Goal: Information Seeking & Learning: Learn about a topic

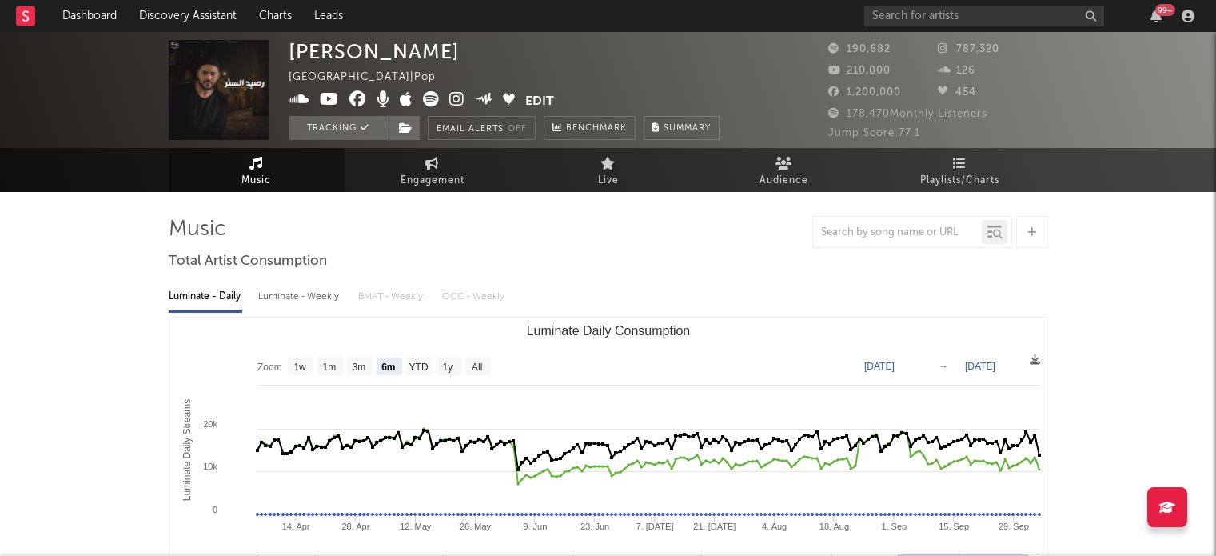
select select "6m"
select select "1w"
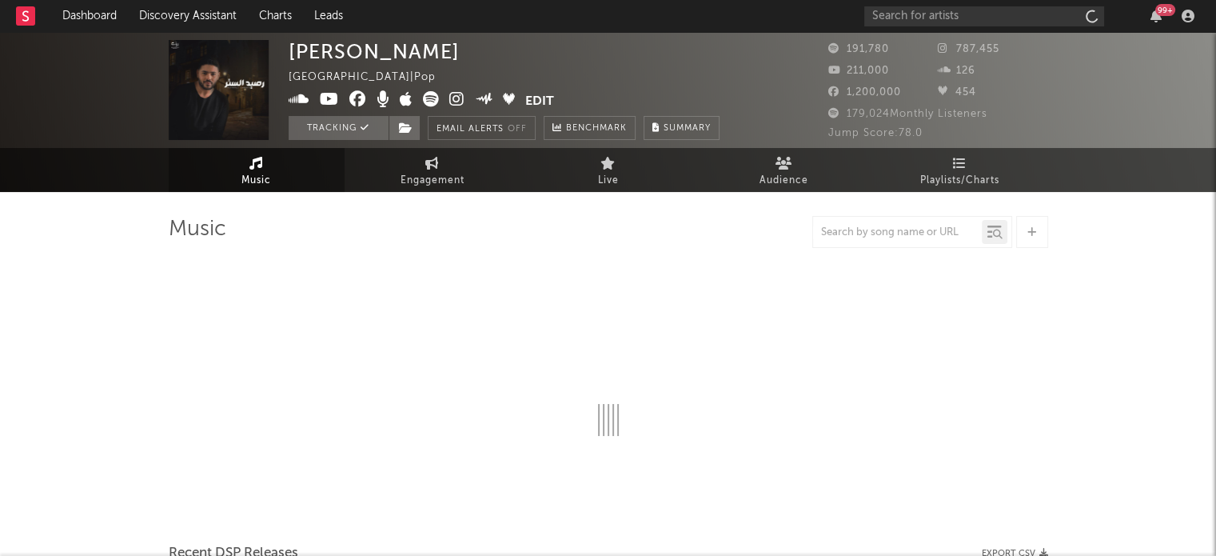
select select "6m"
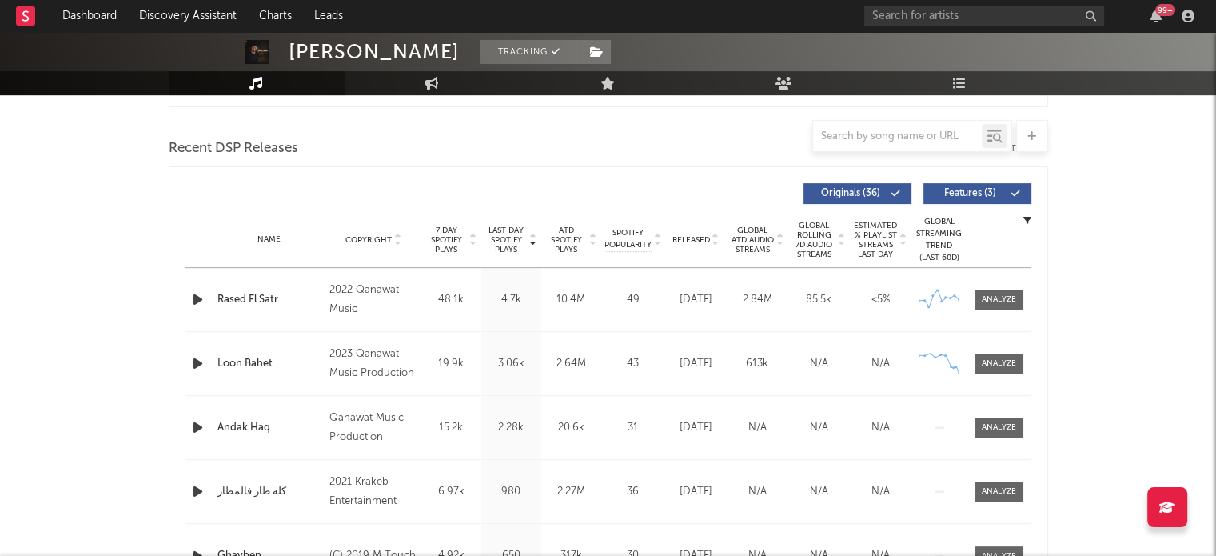
scroll to position [560, 0]
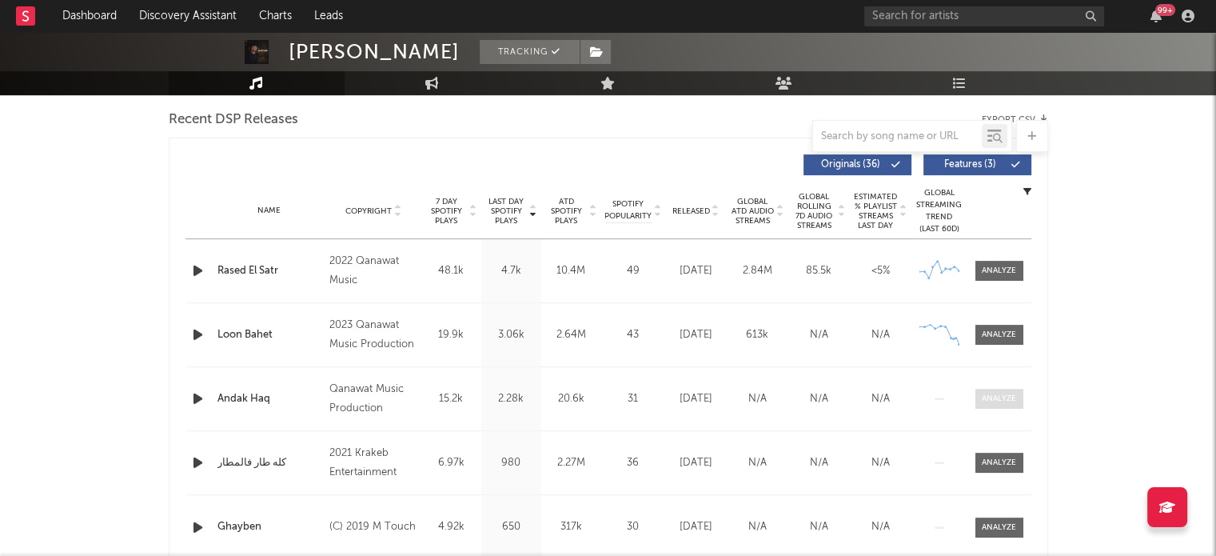
click at [997, 394] on div at bounding box center [999, 399] width 34 height 12
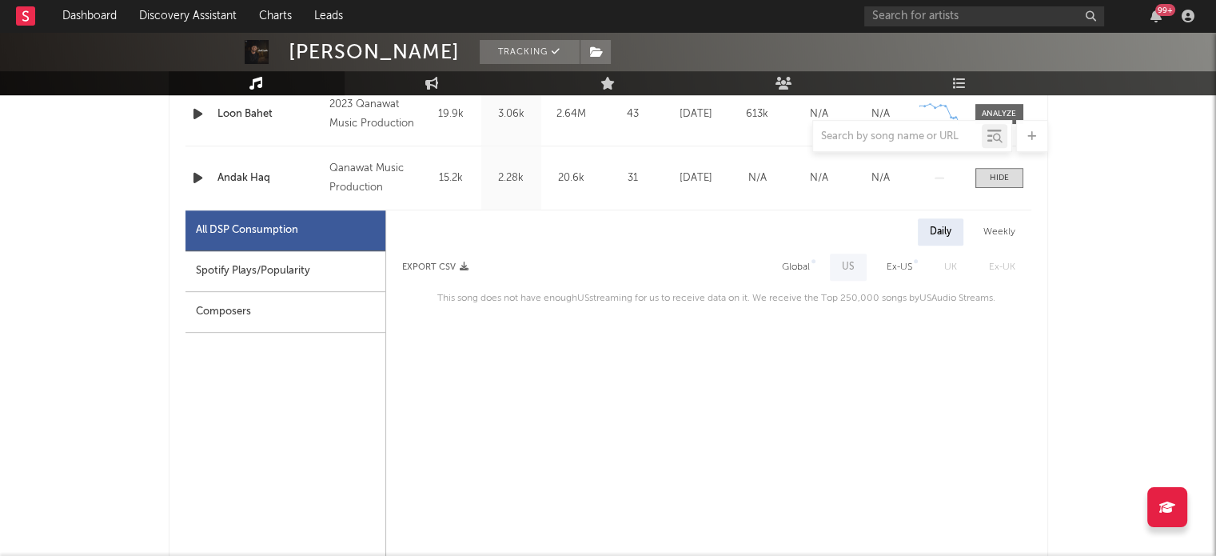
scroll to position [799, 0]
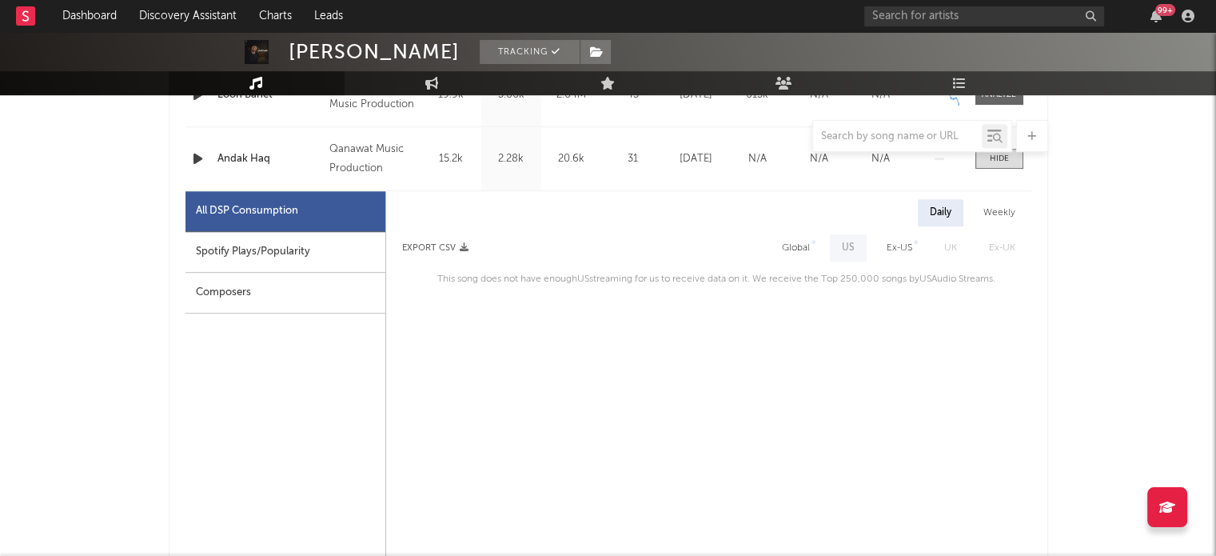
click at [272, 260] on div "Spotify Plays/Popularity" at bounding box center [285, 252] width 200 height 41
select select "1w"
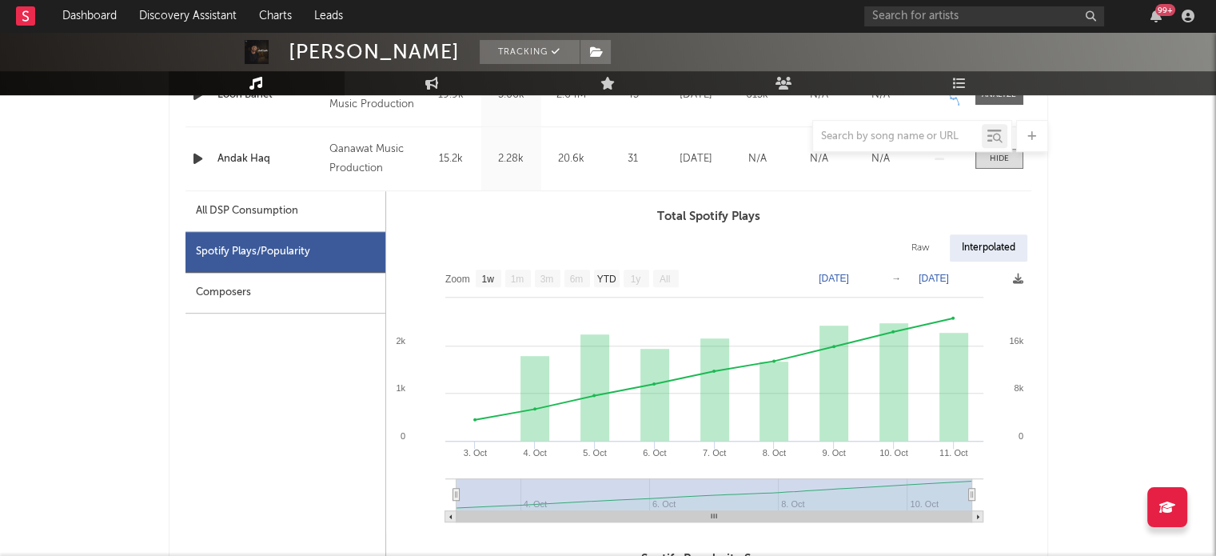
click at [282, 290] on div "Composers" at bounding box center [285, 293] width 200 height 41
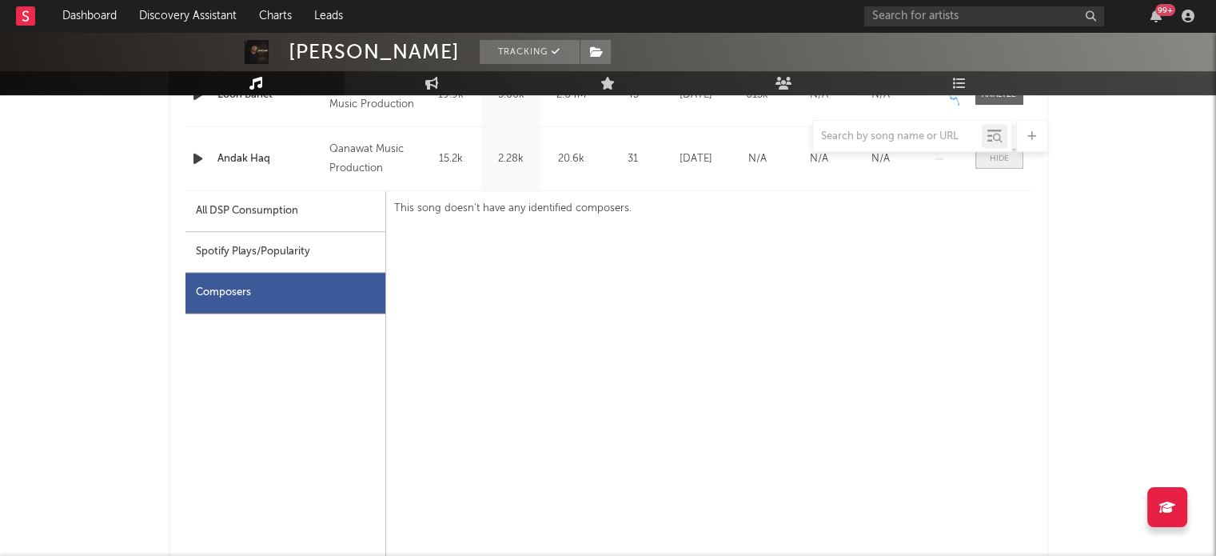
click at [999, 163] on div at bounding box center [999, 159] width 19 height 12
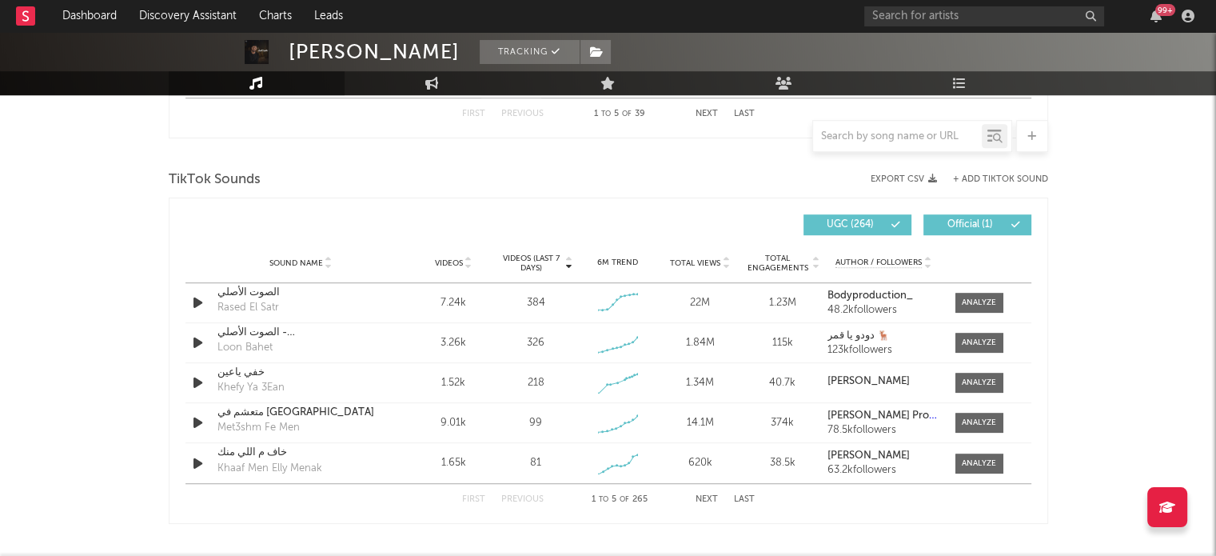
scroll to position [1039, 0]
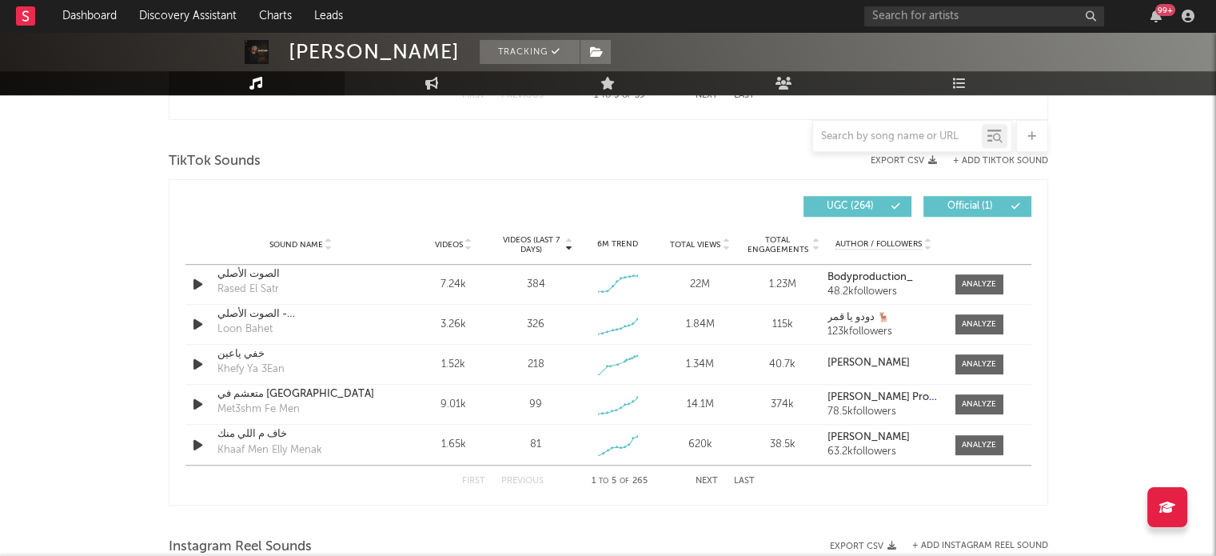
click at [714, 479] on button "Next" at bounding box center [707, 480] width 22 height 9
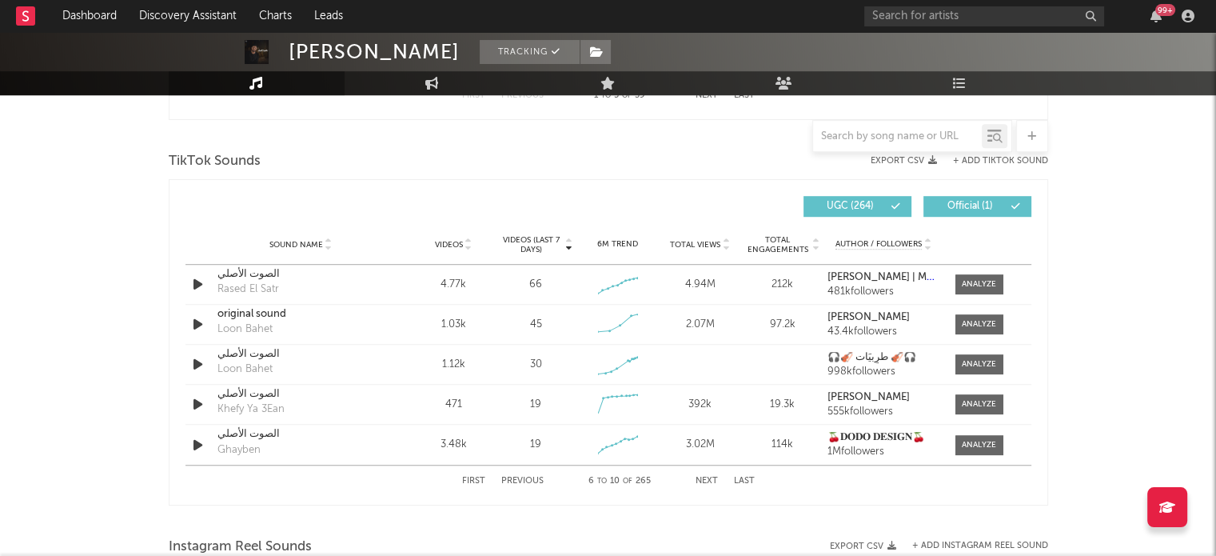
click at [714, 479] on button "Next" at bounding box center [707, 480] width 22 height 9
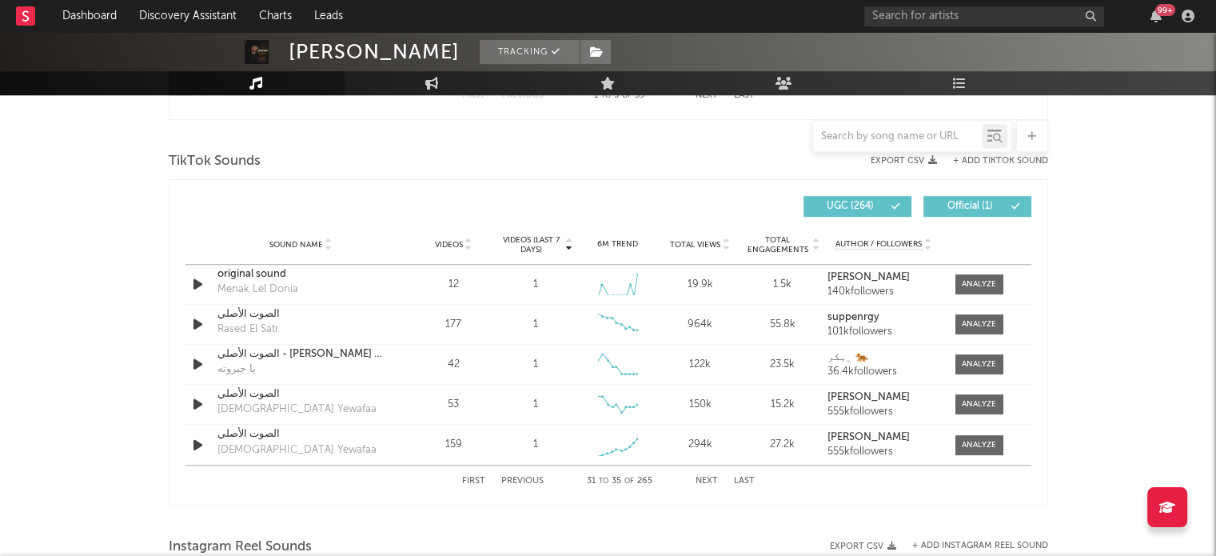
click at [714, 479] on button "Next" at bounding box center [707, 480] width 22 height 9
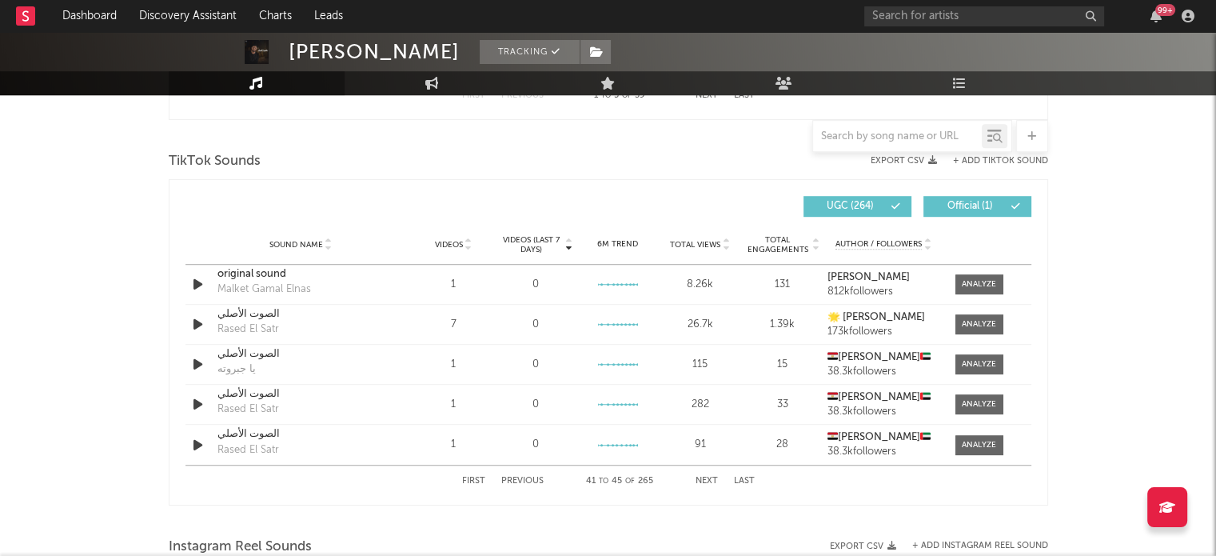
click at [714, 479] on button "Next" at bounding box center [707, 480] width 22 height 9
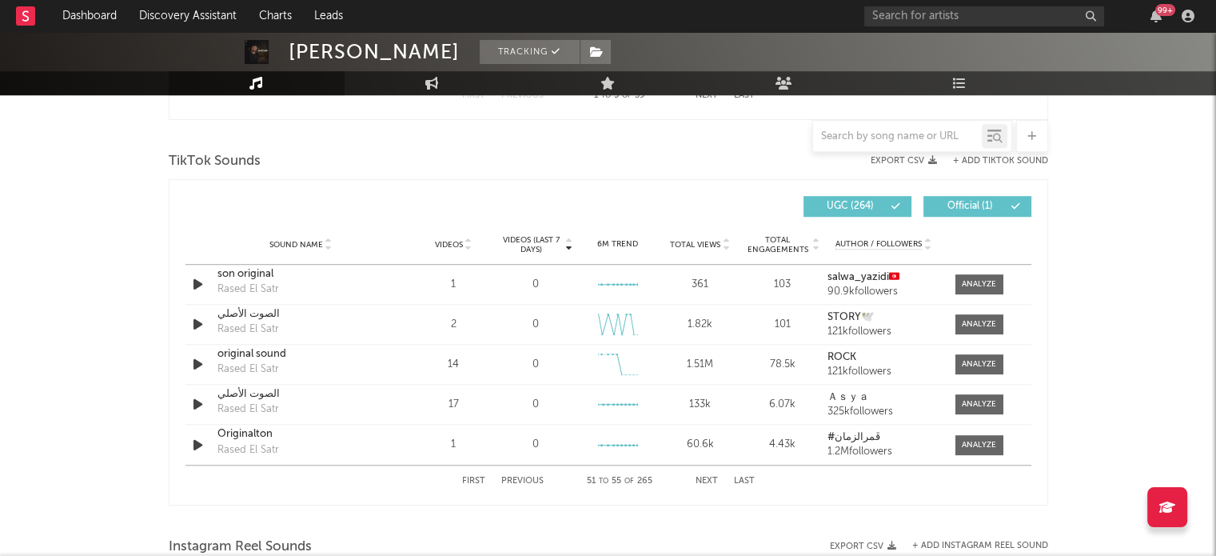
click at [714, 479] on button "Next" at bounding box center [707, 480] width 22 height 9
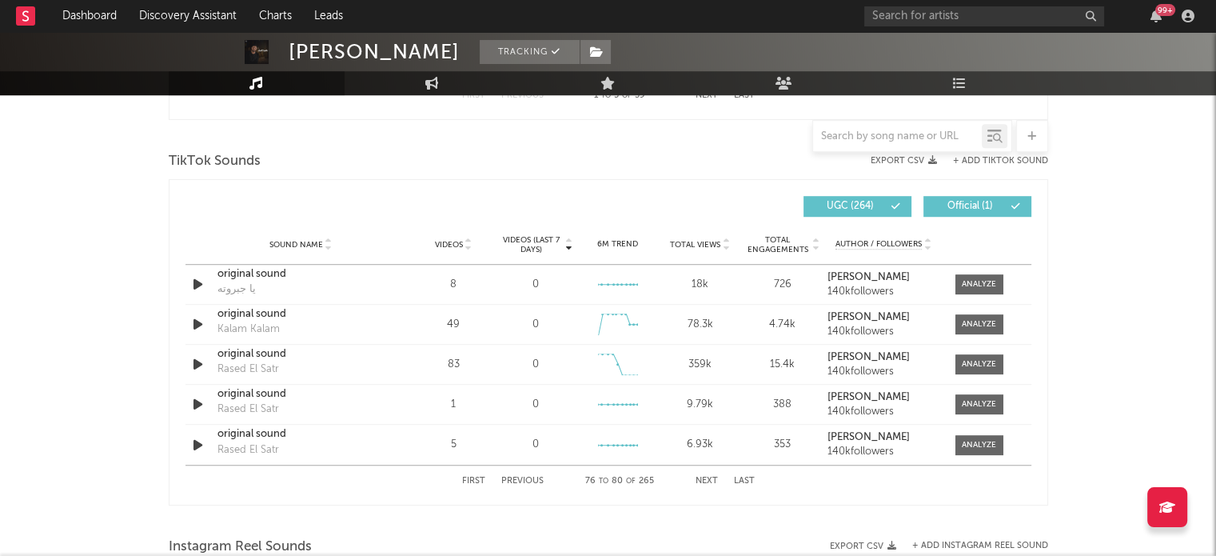
click at [714, 479] on button "Next" at bounding box center [707, 480] width 22 height 9
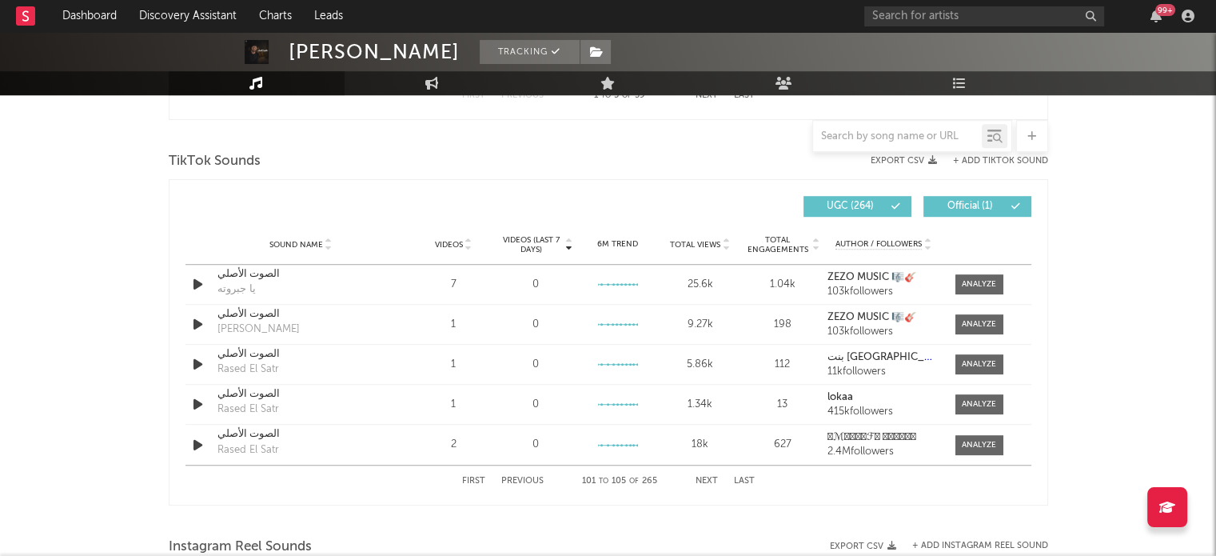
click at [714, 479] on button "Next" at bounding box center [707, 480] width 22 height 9
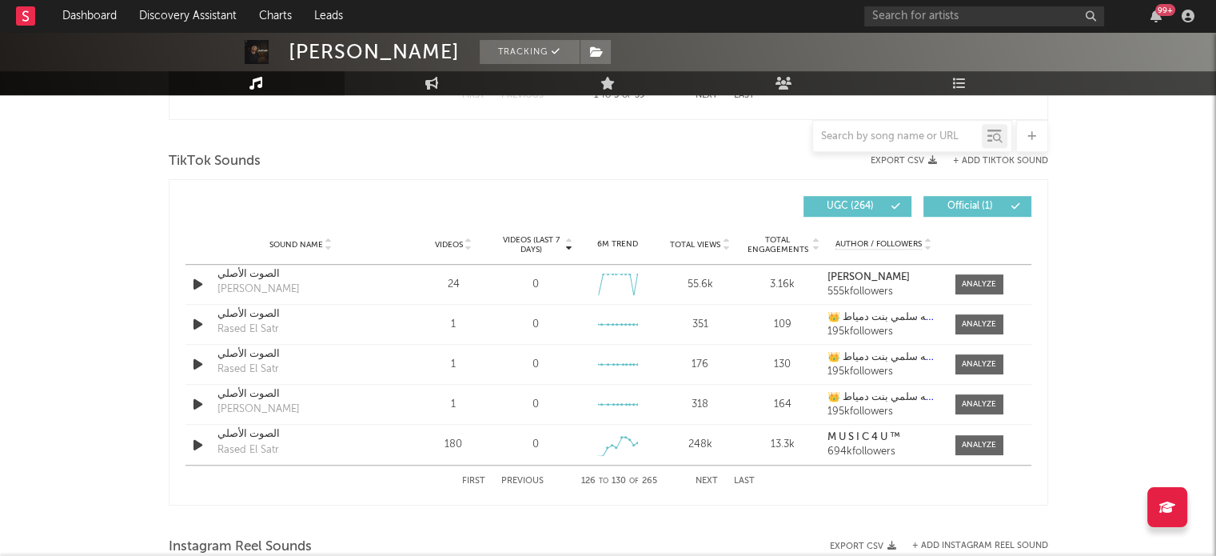
click at [714, 479] on button "Next" at bounding box center [707, 480] width 22 height 9
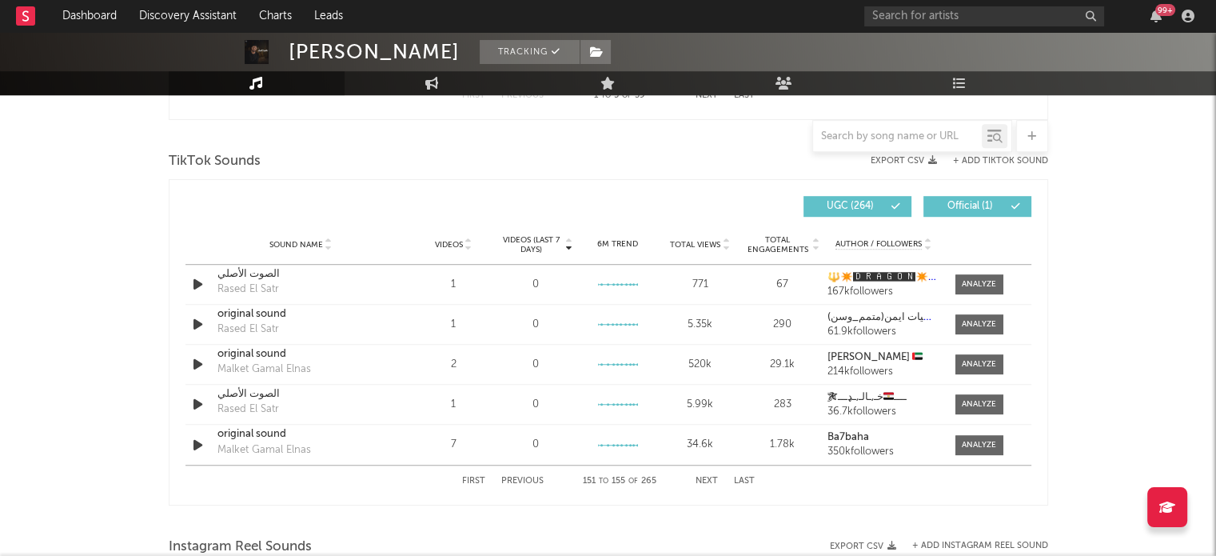
click at [714, 479] on button "Next" at bounding box center [707, 480] width 22 height 9
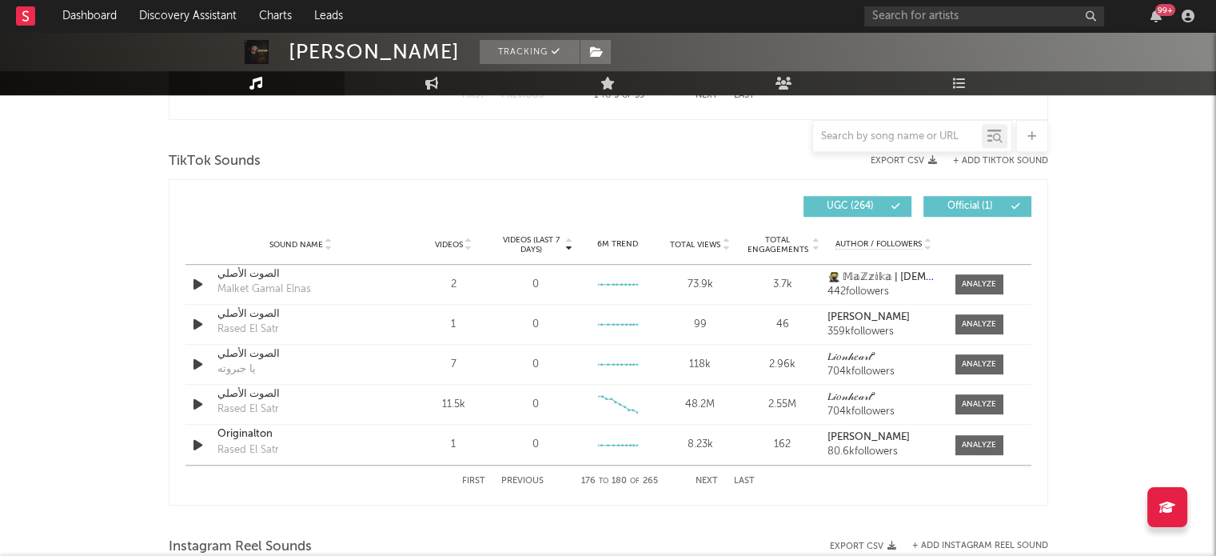
click at [714, 479] on button "Next" at bounding box center [707, 480] width 22 height 9
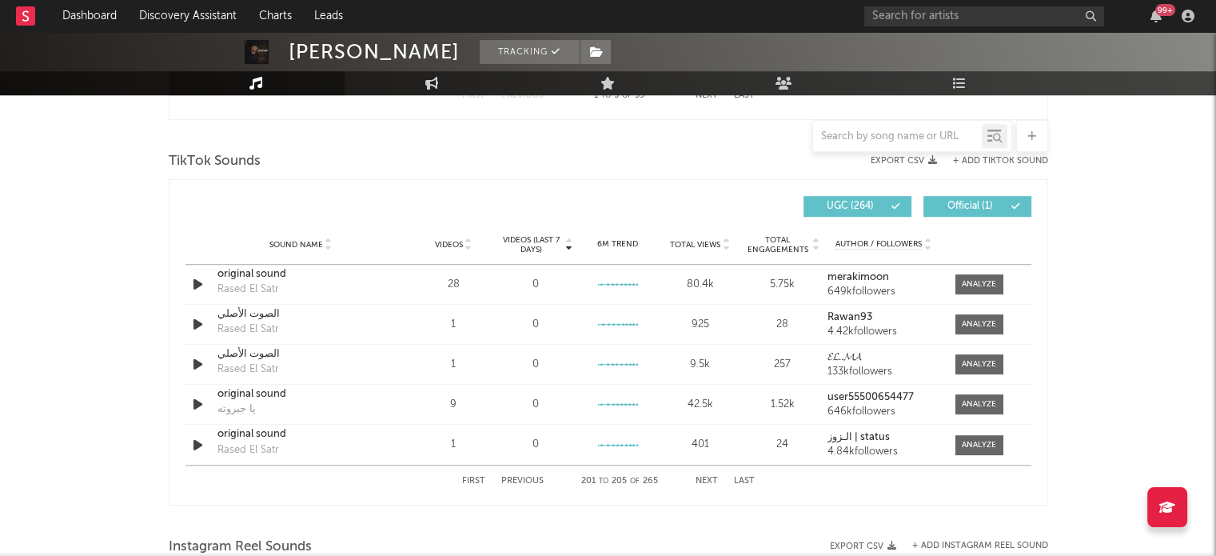
click at [714, 479] on button "Next" at bounding box center [707, 480] width 22 height 9
click at [256, 290] on div "Rased El Satr" at bounding box center [248, 289] width 62 height 16
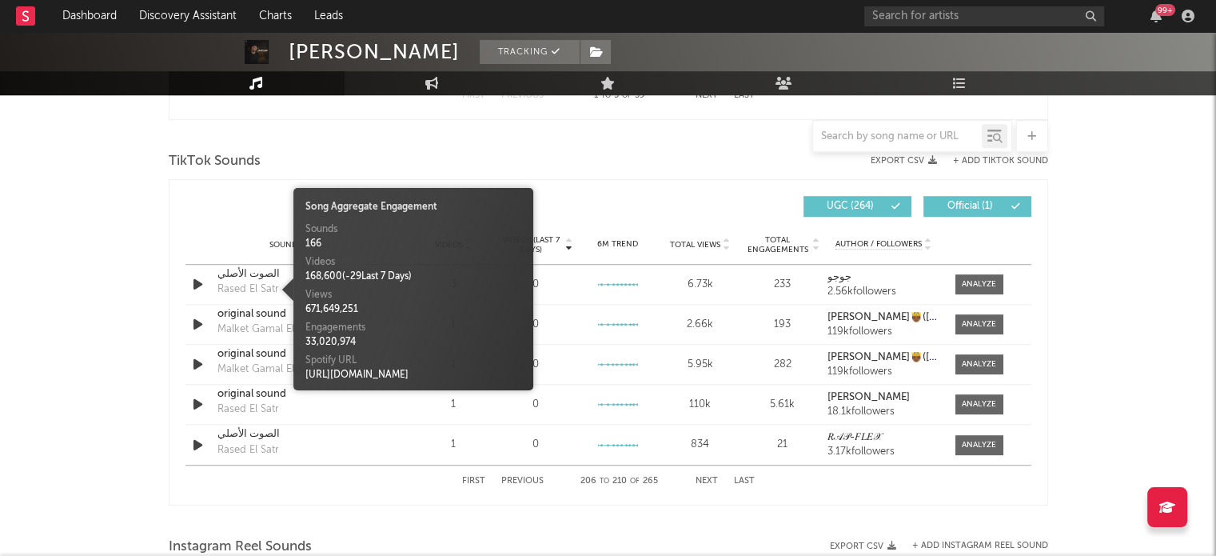
click at [713, 476] on button "Next" at bounding box center [707, 480] width 22 height 9
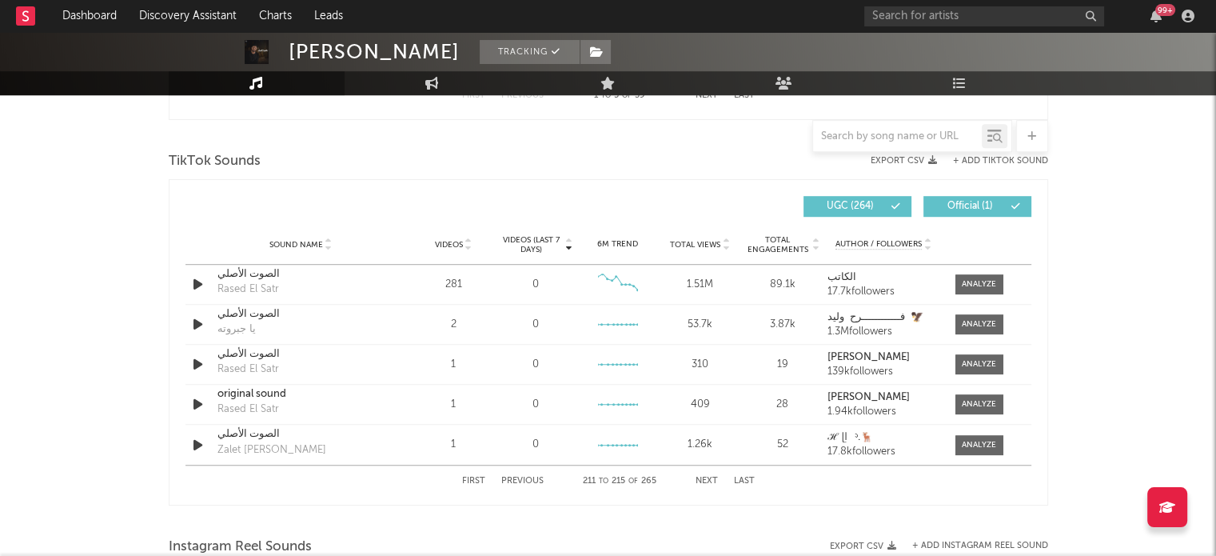
click at [713, 476] on button "Next" at bounding box center [707, 480] width 22 height 9
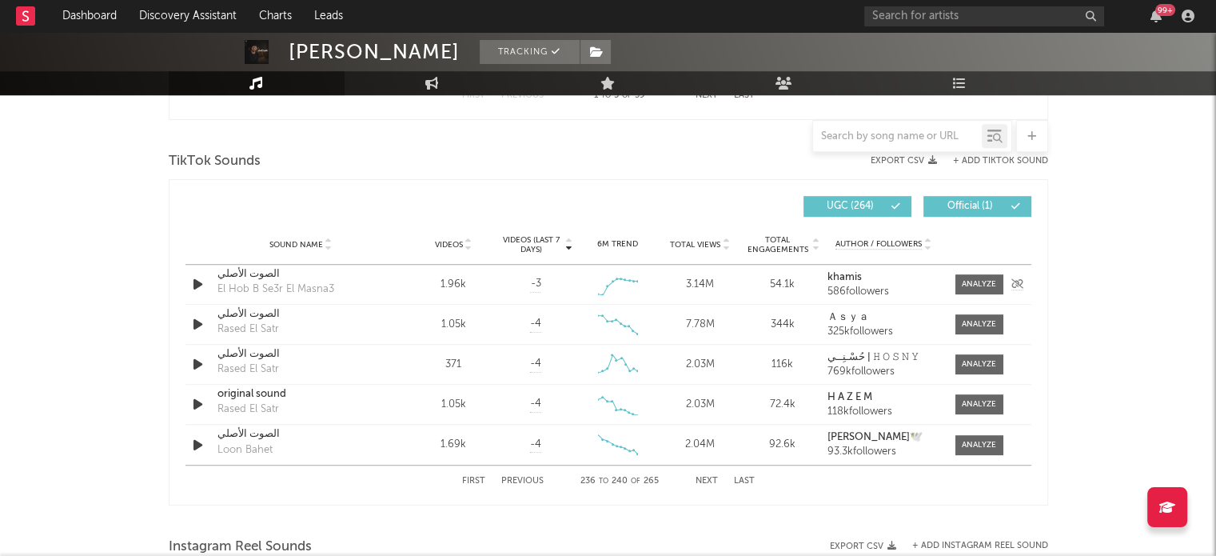
click at [317, 285] on div "El Hob B Se3r El Masna3" at bounding box center [275, 289] width 117 height 16
click at [237, 449] on div "Loon Bahet" at bounding box center [244, 450] width 55 height 16
click at [702, 480] on button "Next" at bounding box center [707, 480] width 22 height 9
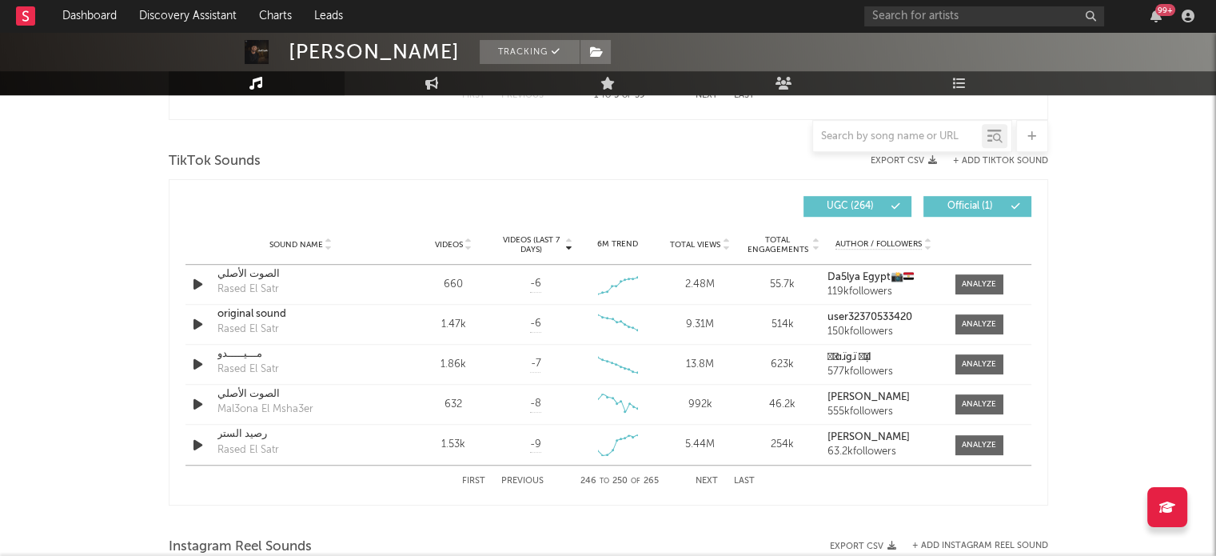
click at [702, 480] on button "Next" at bounding box center [707, 480] width 22 height 9
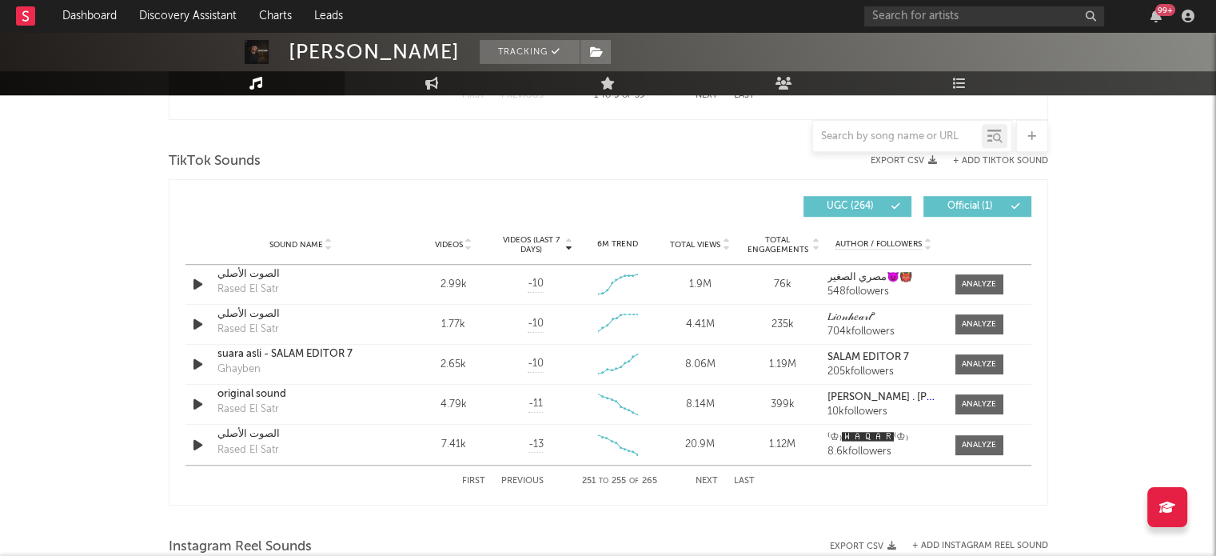
click at [702, 480] on button "Next" at bounding box center [707, 480] width 22 height 9
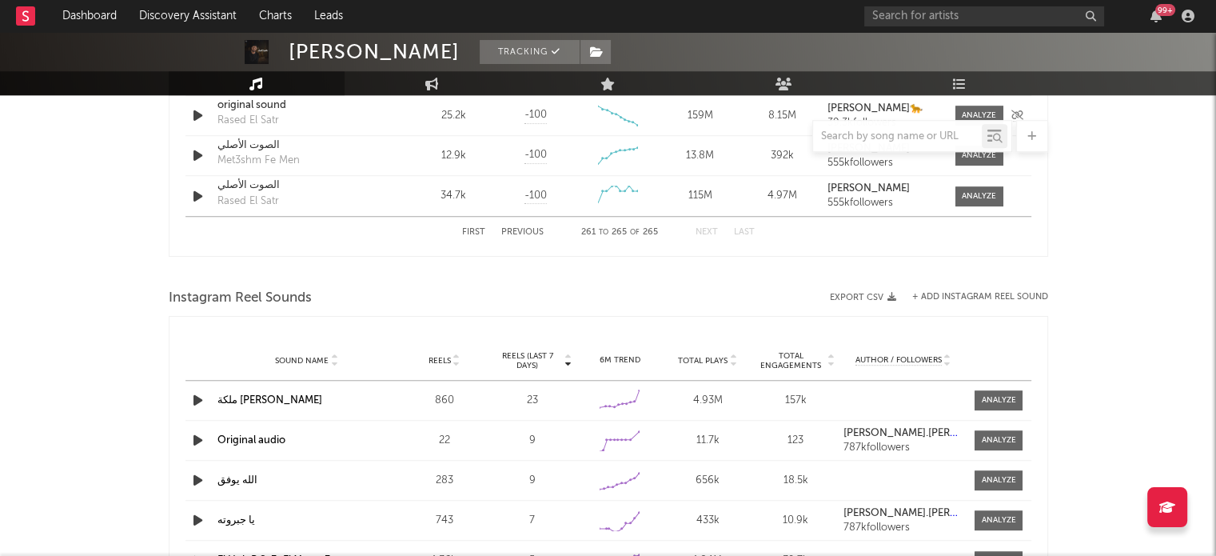
scroll to position [1359, 0]
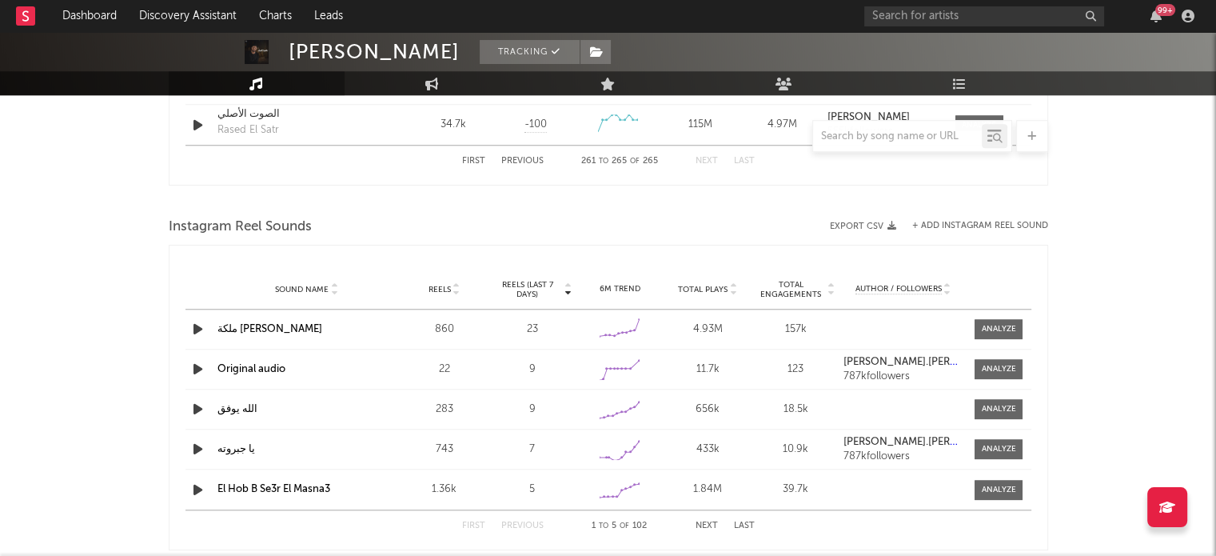
click at [443, 285] on span "Reels" at bounding box center [440, 290] width 22 height 10
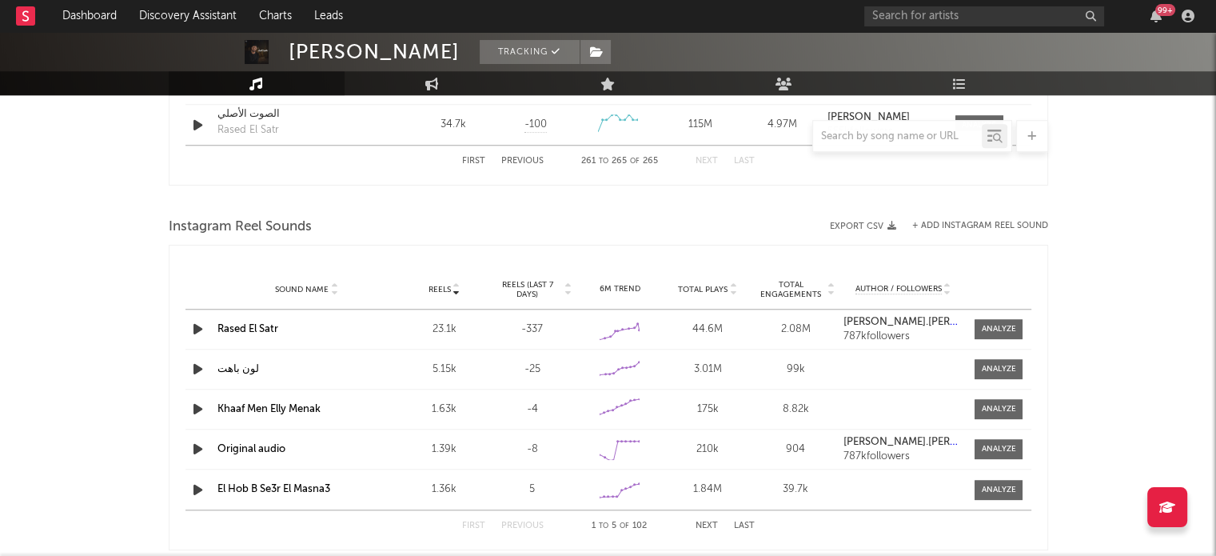
click at [532, 291] on span "Reels (last 7 days)" at bounding box center [527, 289] width 70 height 19
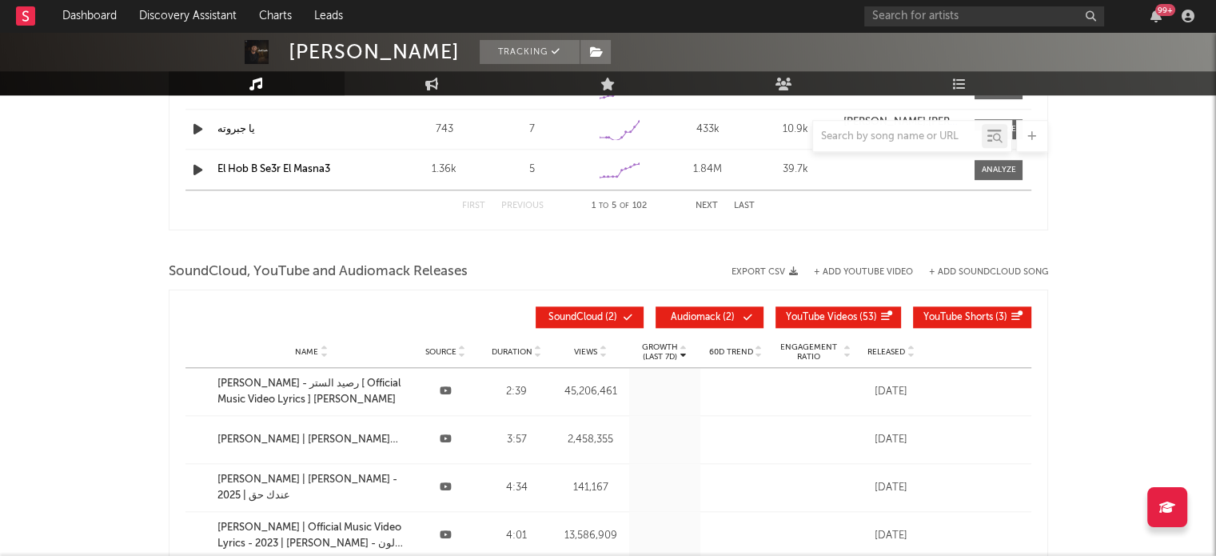
scroll to position [1759, 0]
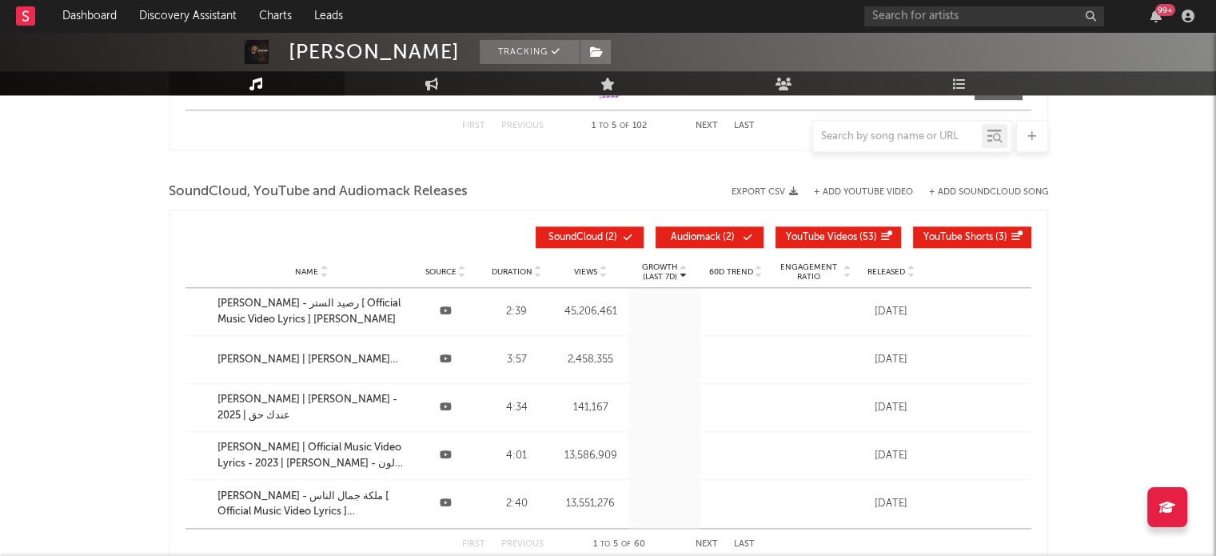
click at [624, 236] on icon at bounding box center [629, 238] width 10 height 10
click at [709, 235] on span "Audiomack" at bounding box center [696, 238] width 50 height 10
click at [961, 233] on span "YouTube Shorts" at bounding box center [958, 238] width 70 height 10
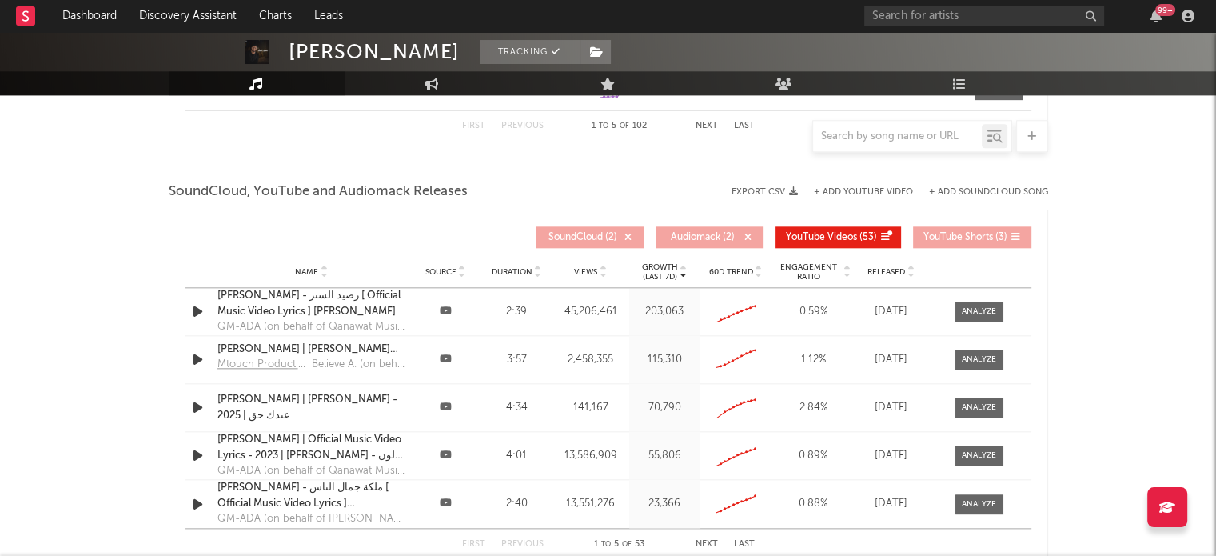
click at [886, 267] on span "Released" at bounding box center [886, 272] width 38 height 10
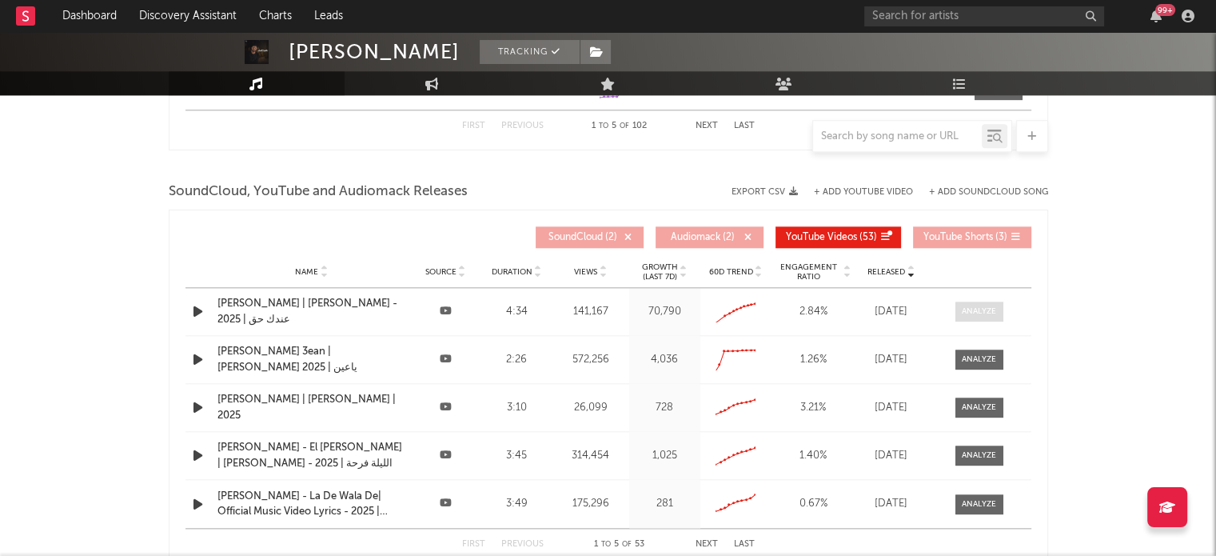
click at [998, 309] on span at bounding box center [979, 311] width 48 height 20
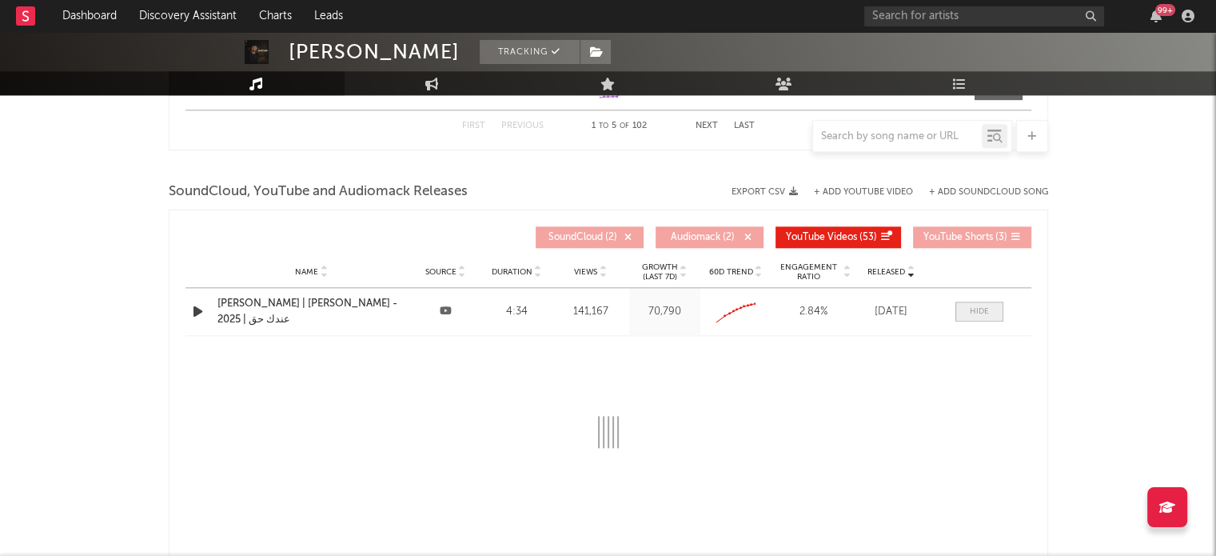
select select "All"
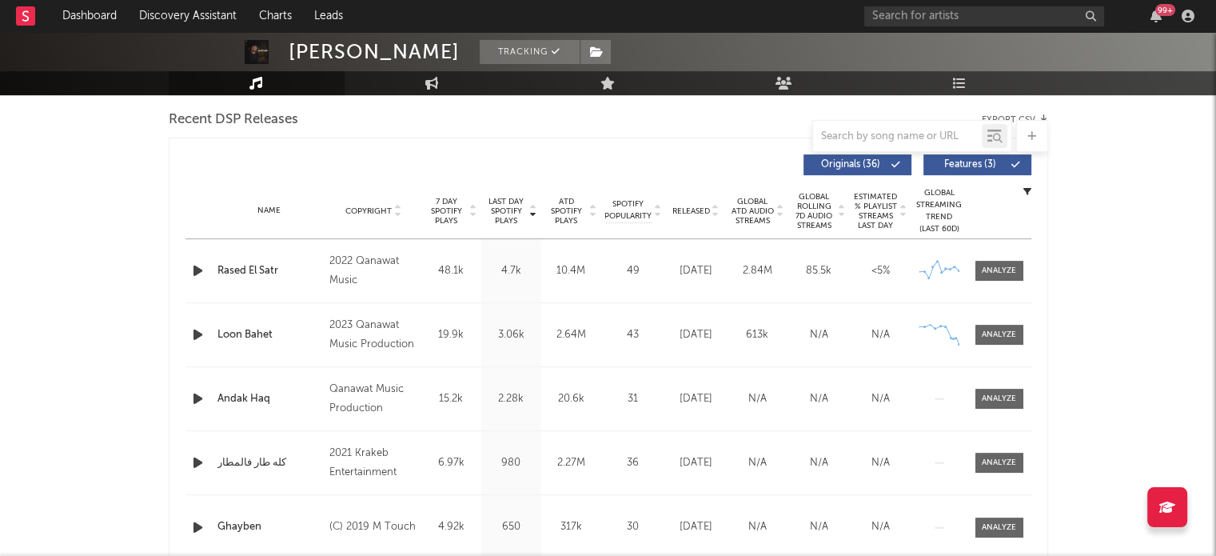
scroll to position [0, 0]
